Goal: Information Seeking & Learning: Find specific page/section

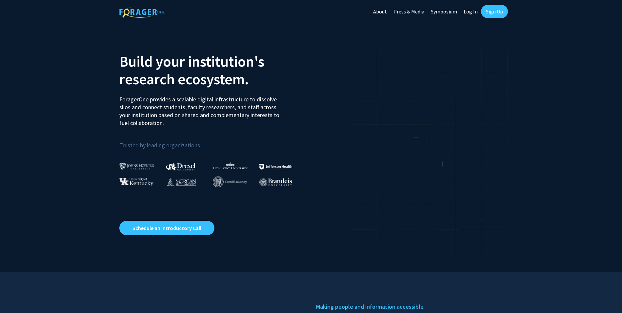
click at [479, 10] on link "Log In" at bounding box center [471, 11] width 21 height 23
select select
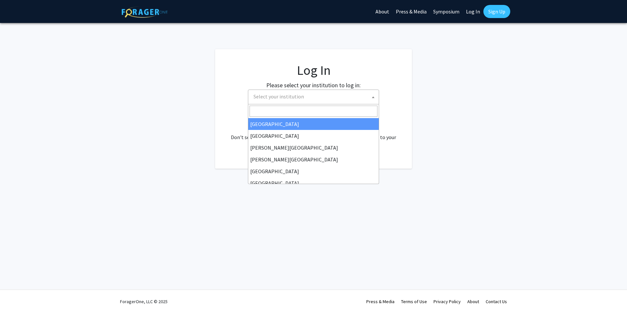
click at [333, 93] on span "Select your institution" at bounding box center [315, 96] width 128 height 13
type input "u"
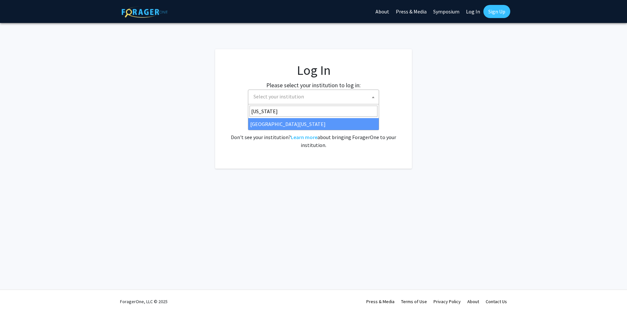
type input "[US_STATE]"
select select "33"
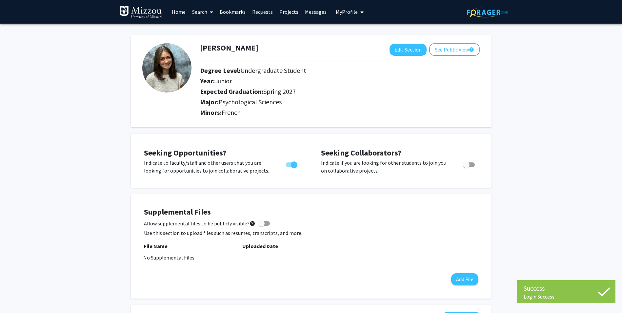
click at [211, 17] on span at bounding box center [210, 12] width 6 height 23
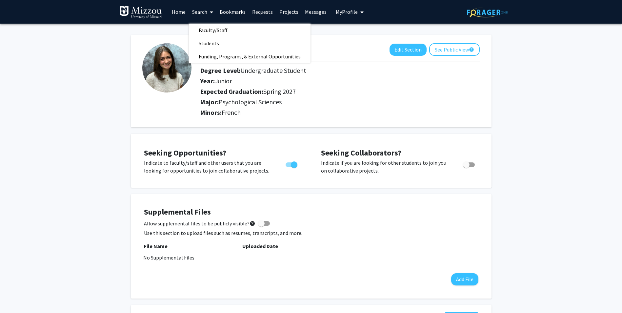
click at [198, 16] on link "Search" at bounding box center [203, 11] width 28 height 23
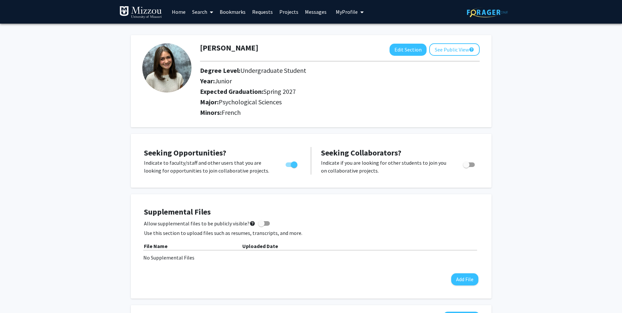
drag, startPoint x: 199, startPoint y: 17, endPoint x: 201, endPoint y: 23, distance: 6.5
click at [199, 19] on link "Search" at bounding box center [203, 11] width 28 height 23
click at [203, 31] on span "Faculty/Staff" at bounding box center [213, 30] width 48 height 13
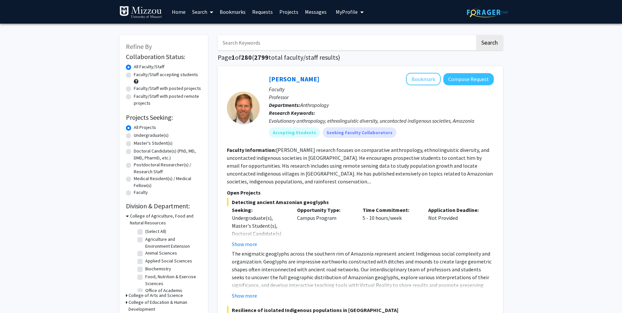
click at [263, 47] on input "Search Keywords" at bounding box center [347, 42] width 258 height 15
type input "evolution"
click at [476, 35] on button "Search" at bounding box center [489, 42] width 27 height 15
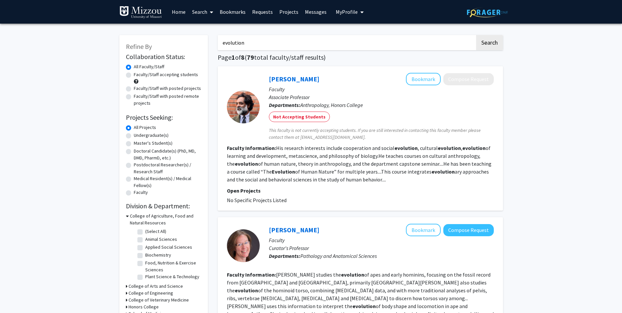
click at [188, 72] on label "Faculty/Staff accepting students" at bounding box center [166, 74] width 64 height 7
click at [138, 72] on input "Faculty/Staff accepting students" at bounding box center [136, 73] width 4 height 4
radio input "true"
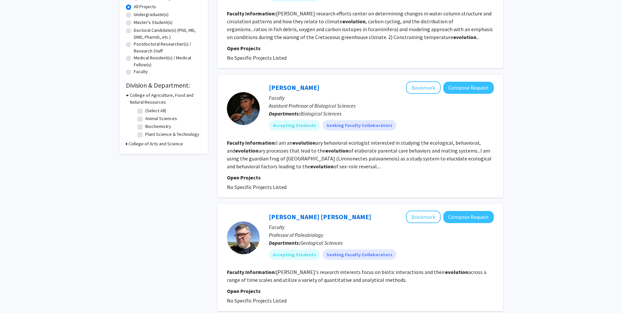
scroll to position [131, 0]
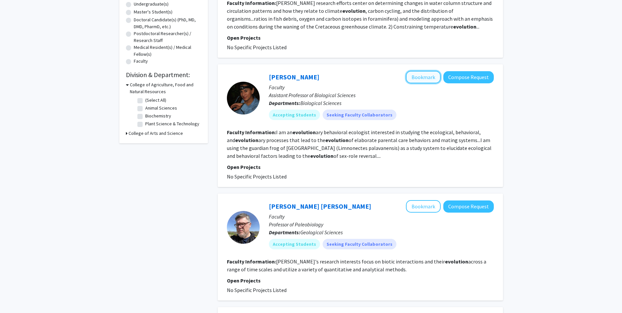
click at [415, 81] on button "Bookmark" at bounding box center [423, 77] width 35 height 12
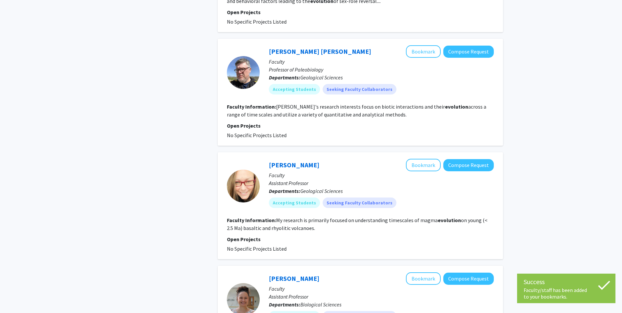
scroll to position [394, 0]
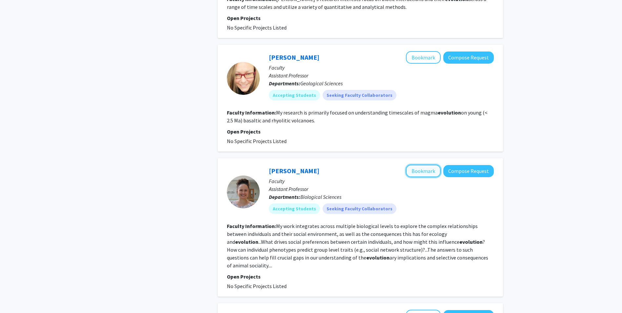
click at [433, 173] on button "Bookmark" at bounding box center [423, 171] width 35 height 12
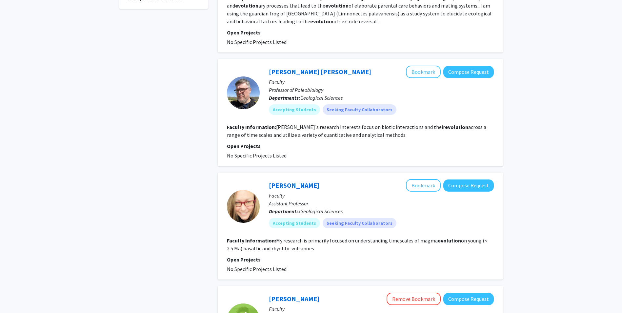
scroll to position [164, 0]
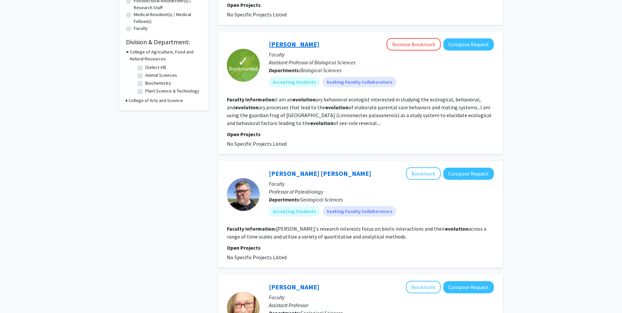
click at [271, 44] on link "Johana Goyes Vallejos" at bounding box center [294, 44] width 51 height 8
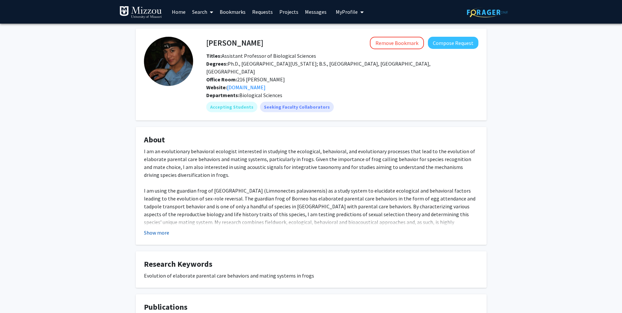
click at [164, 229] on button "Show more" at bounding box center [156, 233] width 25 height 8
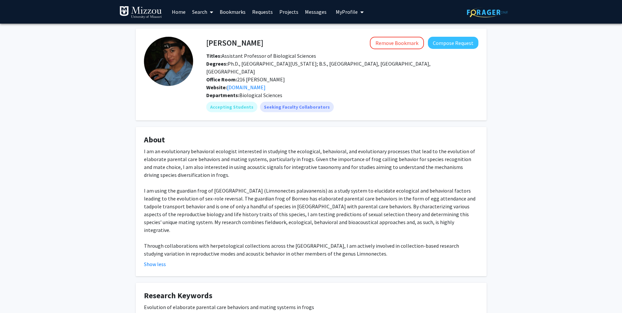
click at [341, 14] on span "My Profile" at bounding box center [347, 12] width 22 height 7
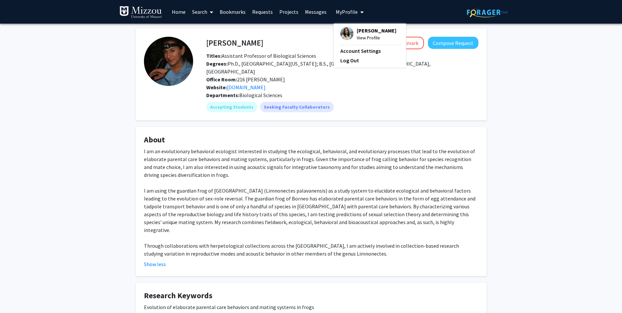
click at [344, 12] on span "My Profile" at bounding box center [347, 12] width 22 height 7
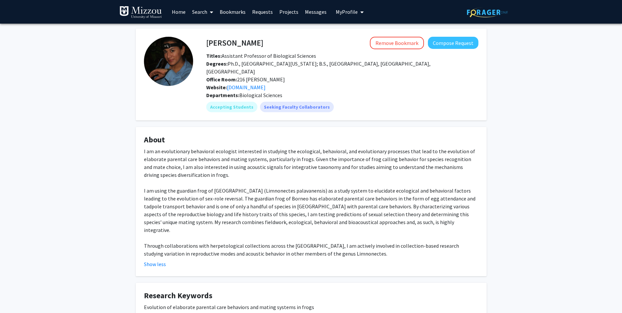
click at [345, 10] on span "My Profile" at bounding box center [347, 12] width 22 height 7
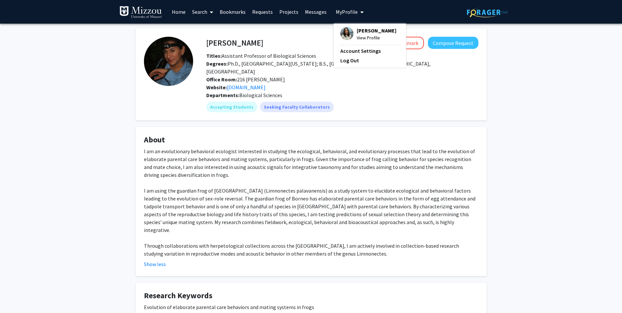
click at [184, 15] on link "Home" at bounding box center [179, 11] width 20 height 23
